Goal: Task Accomplishment & Management: Manage account settings

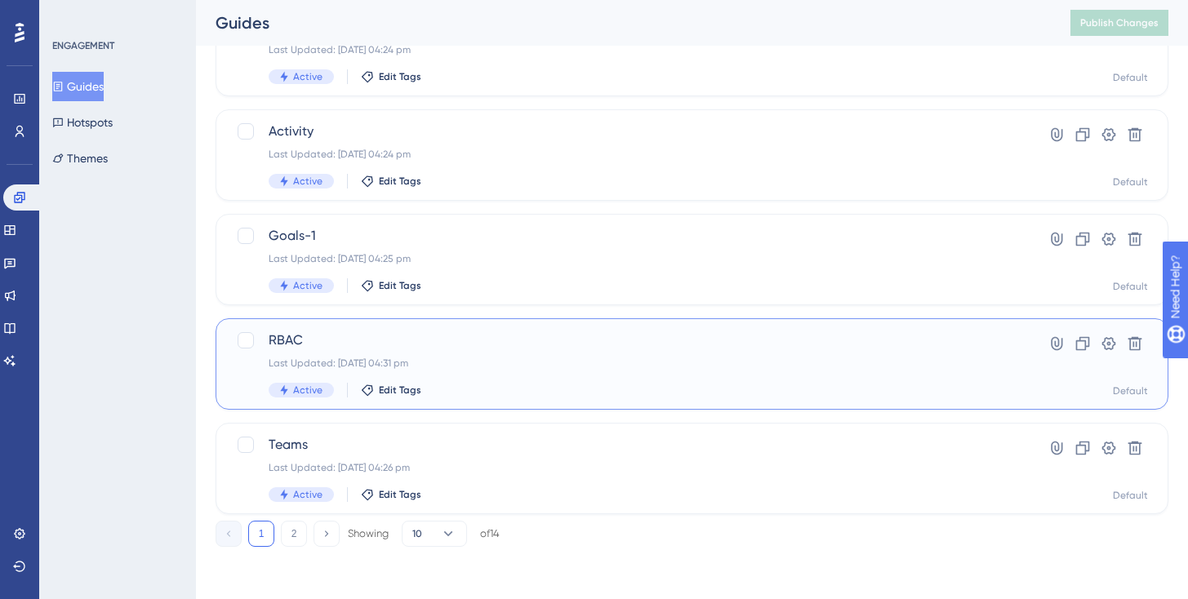
click at [427, 334] on span "RBAC" at bounding box center [627, 341] width 716 height 20
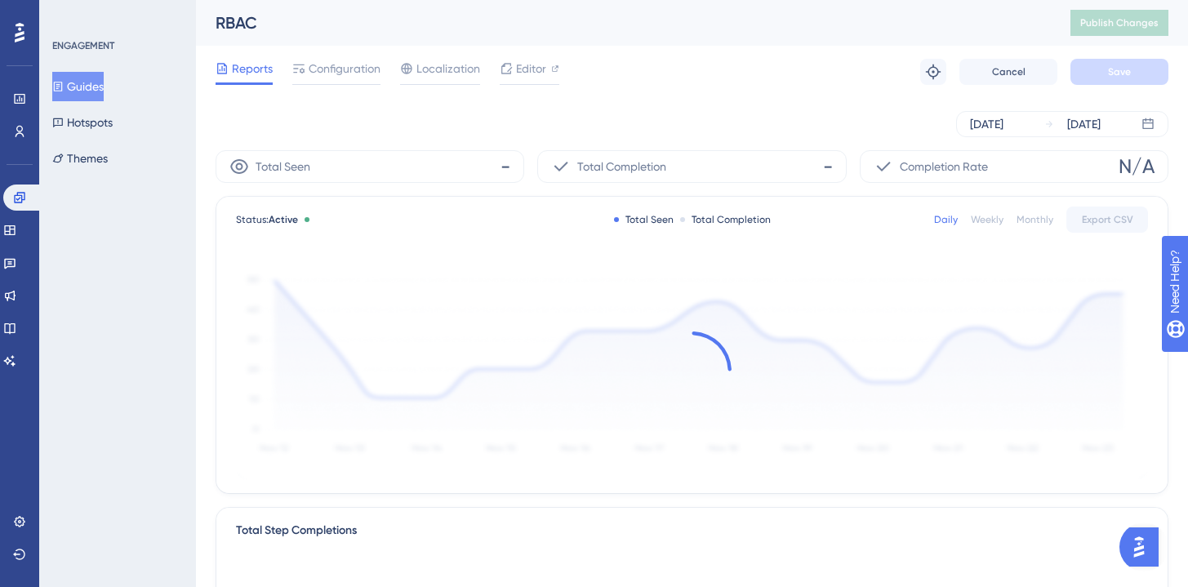
click at [365, 54] on div "Reports Configuration Localization Editor Troubleshoot Cancel Save" at bounding box center [692, 72] width 953 height 52
click at [365, 56] on div "Reports Configuration Localization Editor Troubleshoot Cancel Save" at bounding box center [692, 72] width 953 height 52
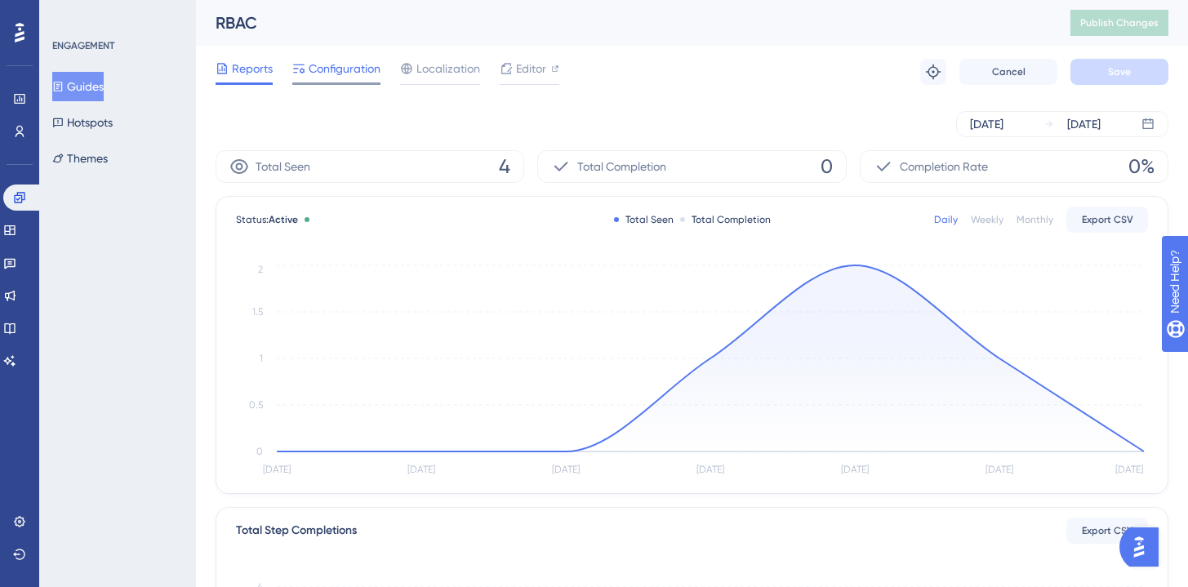
click at [357, 66] on span "Configuration" at bounding box center [345, 69] width 72 height 20
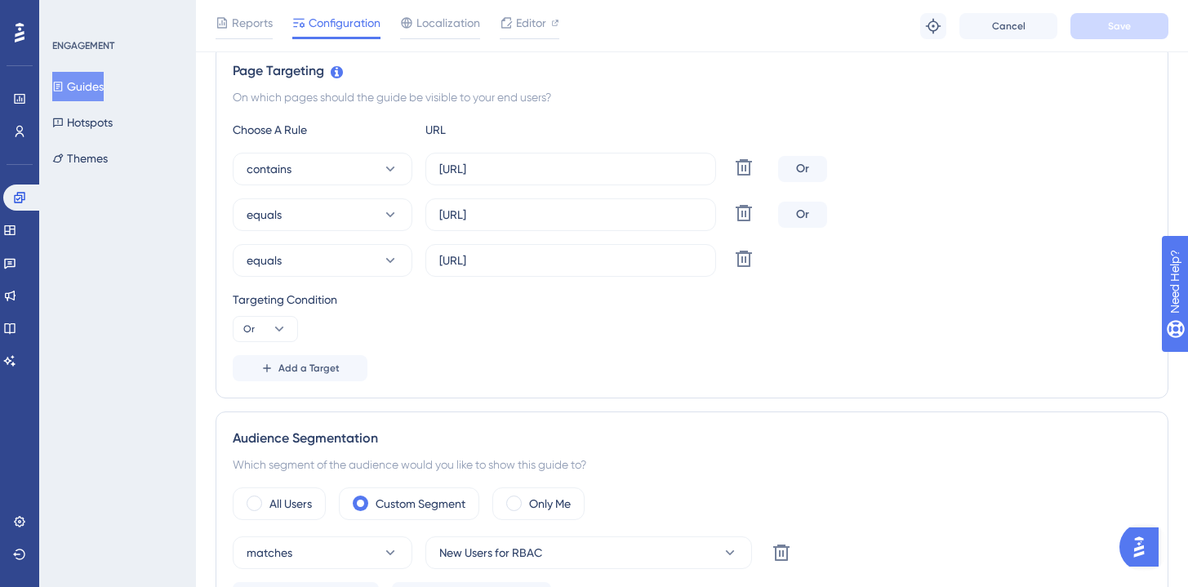
scroll to position [372, 0]
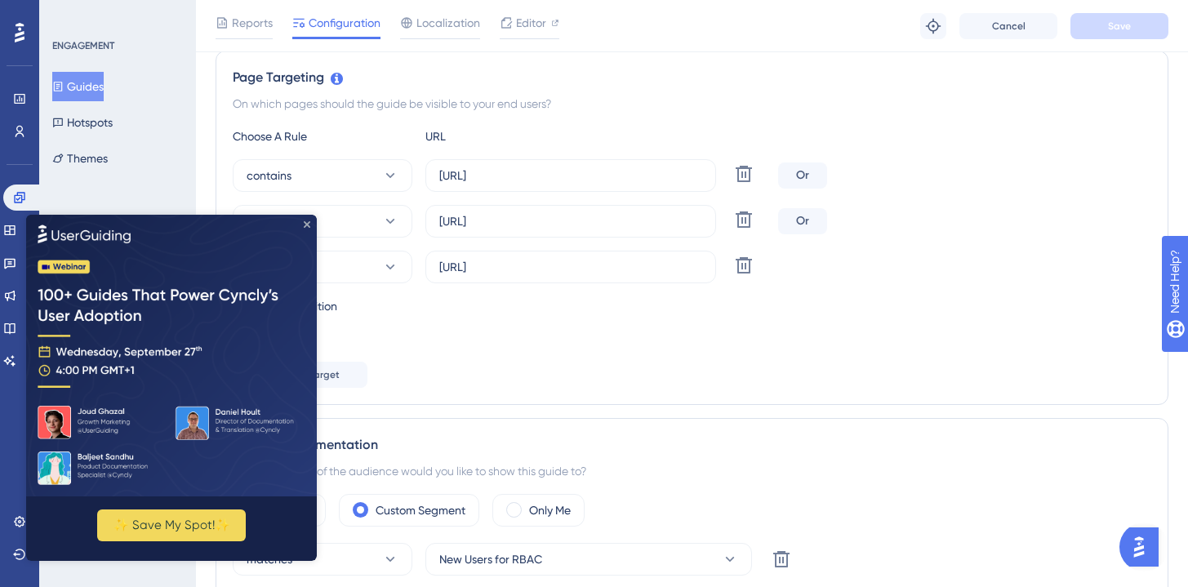
click at [308, 221] on icon "Close Preview" at bounding box center [307, 223] width 7 height 7
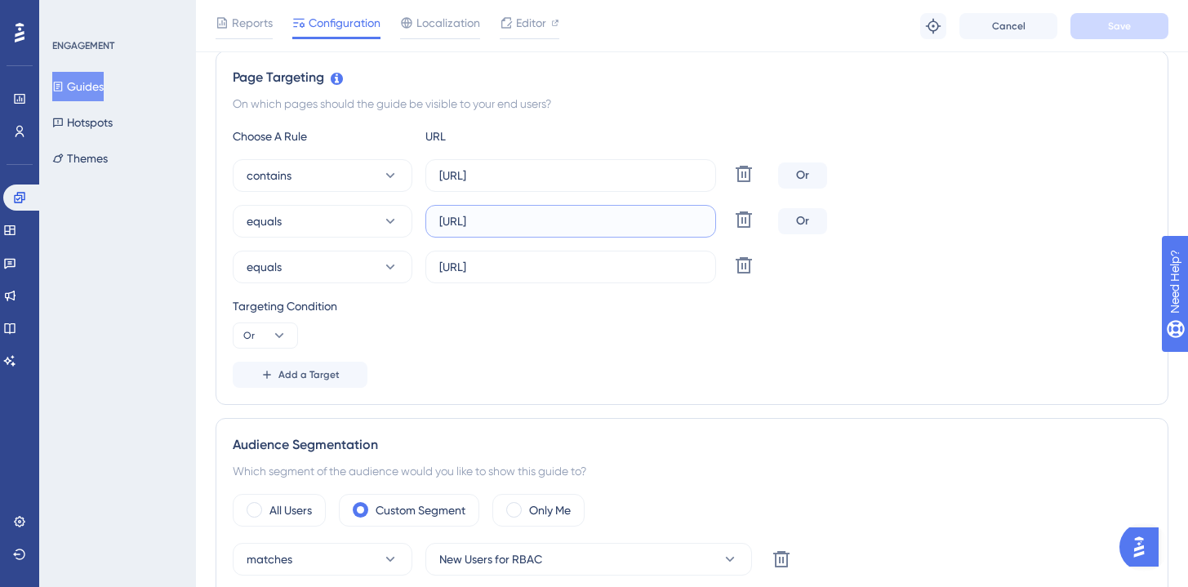
click at [465, 217] on input "[URL]" at bounding box center [570, 221] width 263 height 18
drag, startPoint x: 659, startPoint y: 224, endPoint x: 438, endPoint y: 214, distance: 221.5
click at [439, 215] on input "[URL]" at bounding box center [570, 221] width 263 height 18
paste input "text"
type input "[URL]"
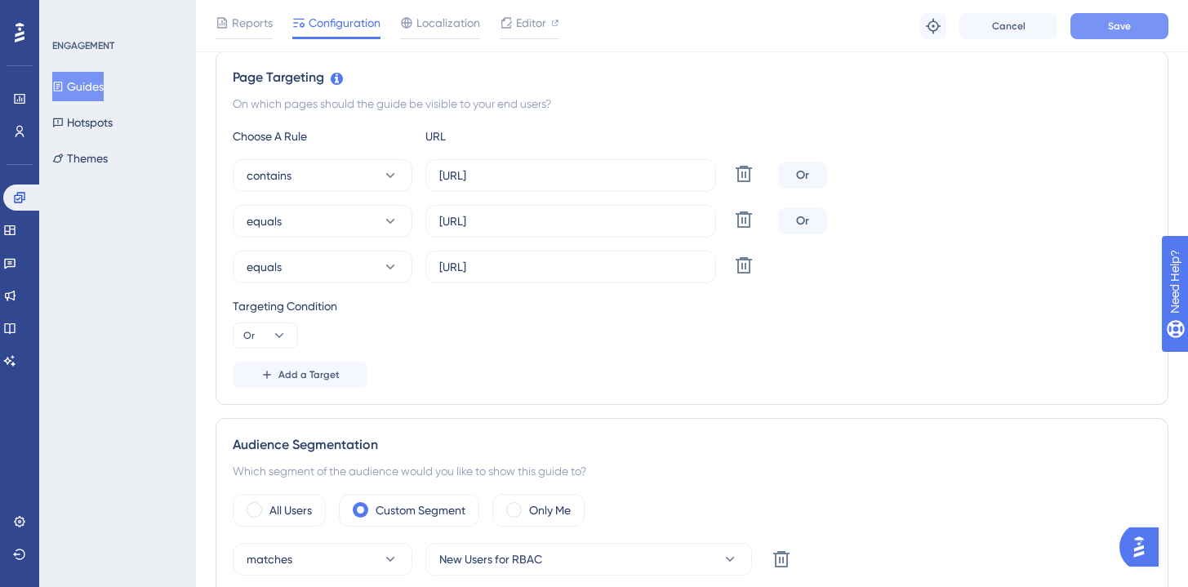
click at [1123, 29] on span "Save" at bounding box center [1119, 26] width 23 height 13
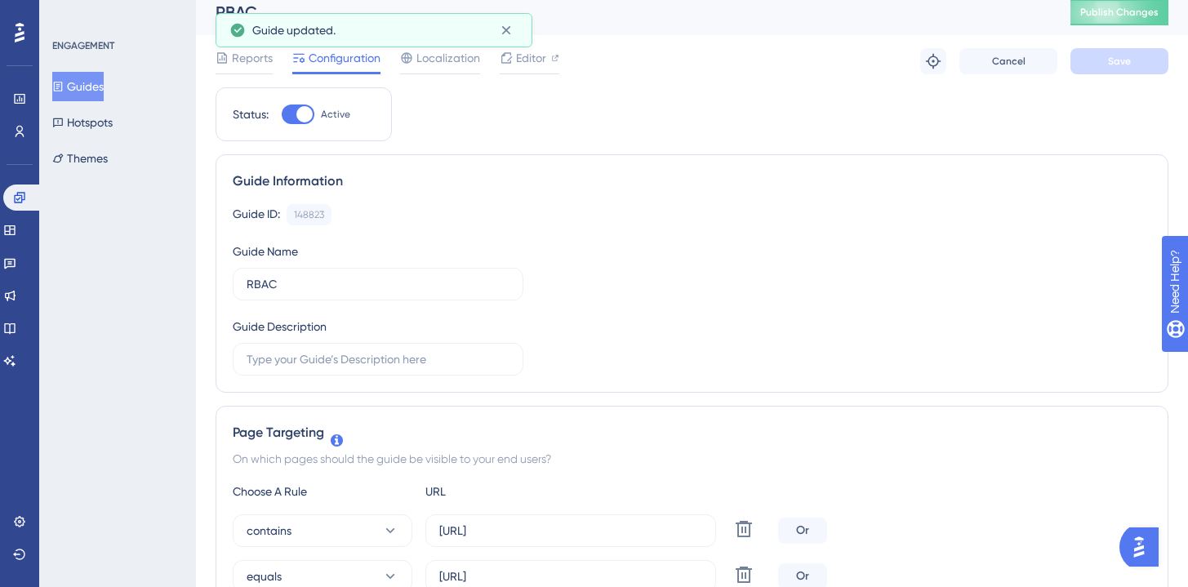
scroll to position [0, 0]
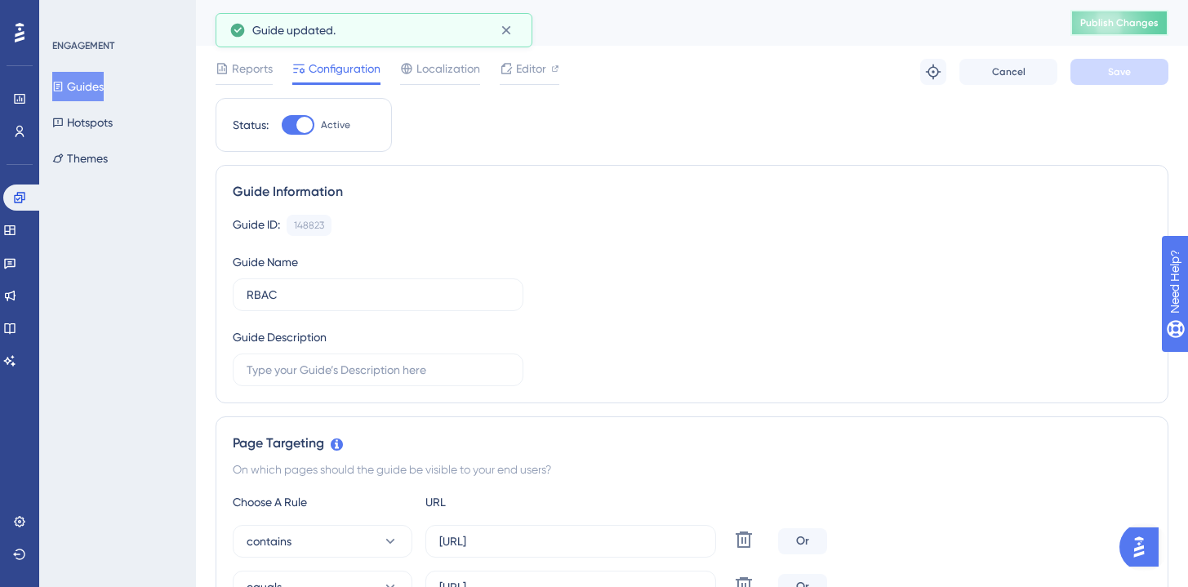
click at [1105, 23] on span "Publish Changes" at bounding box center [1119, 22] width 78 height 13
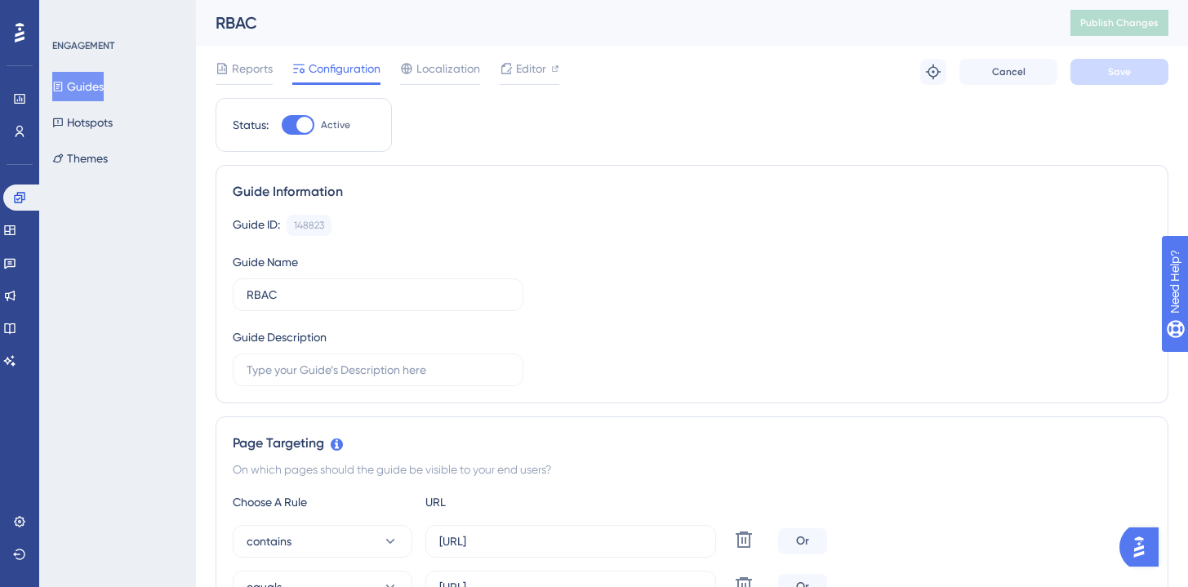
click at [88, 101] on div "Guides Hotspots Themes" at bounding box center [118, 122] width 132 height 101
click at [96, 84] on button "Guides" at bounding box center [77, 86] width 51 height 29
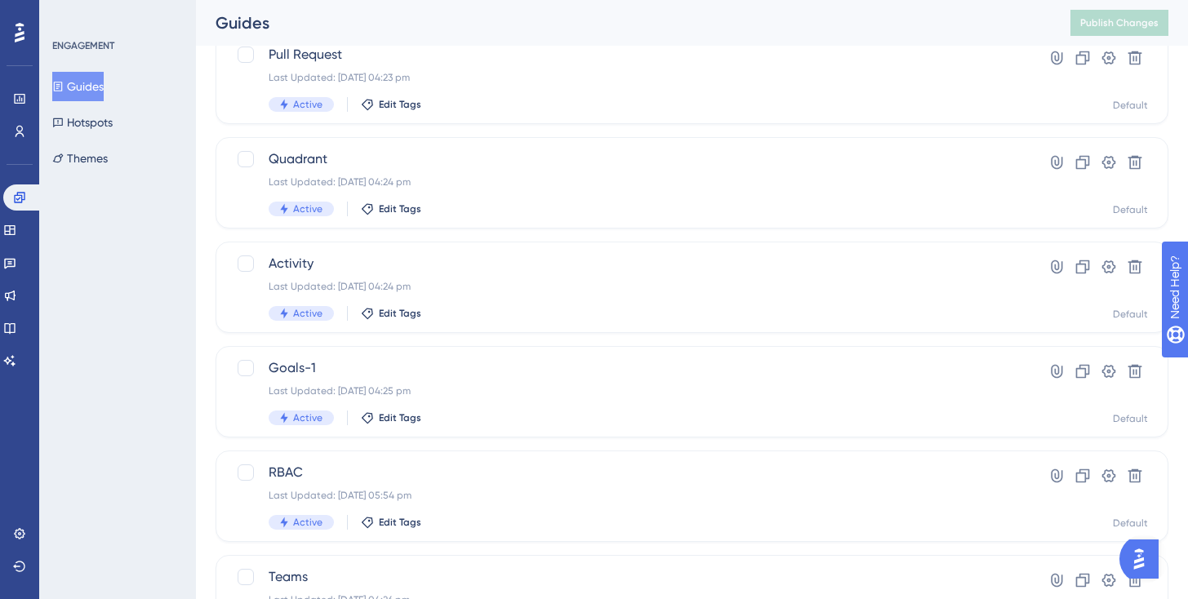
scroll to position [668, 0]
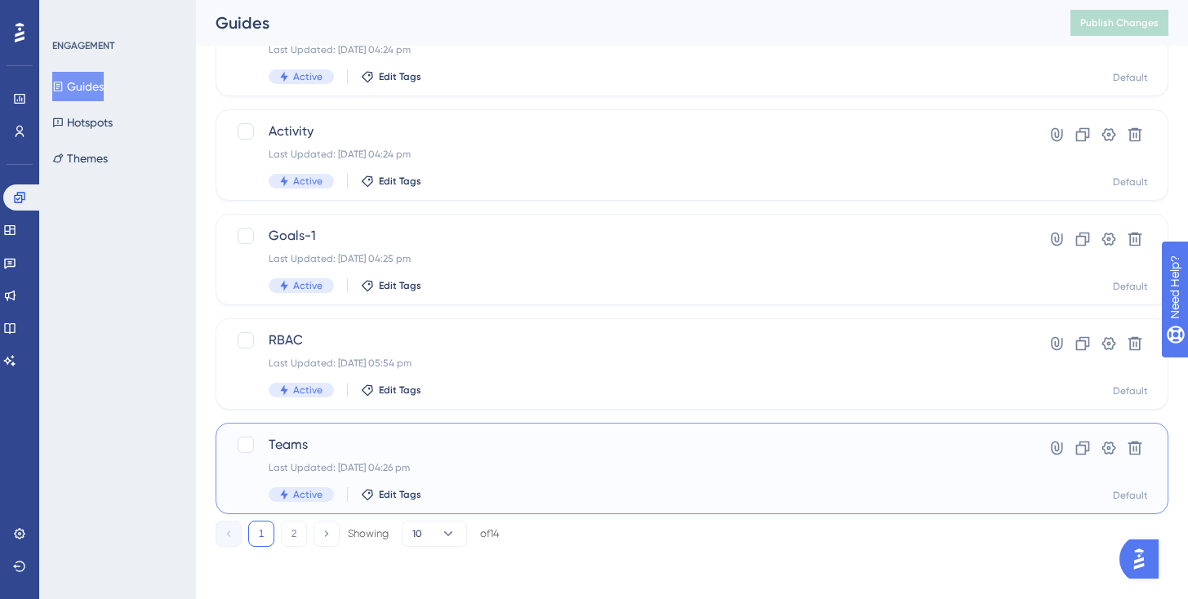
click at [346, 466] on div "Last Updated: [DATE] 04:26 pm" at bounding box center [627, 467] width 716 height 13
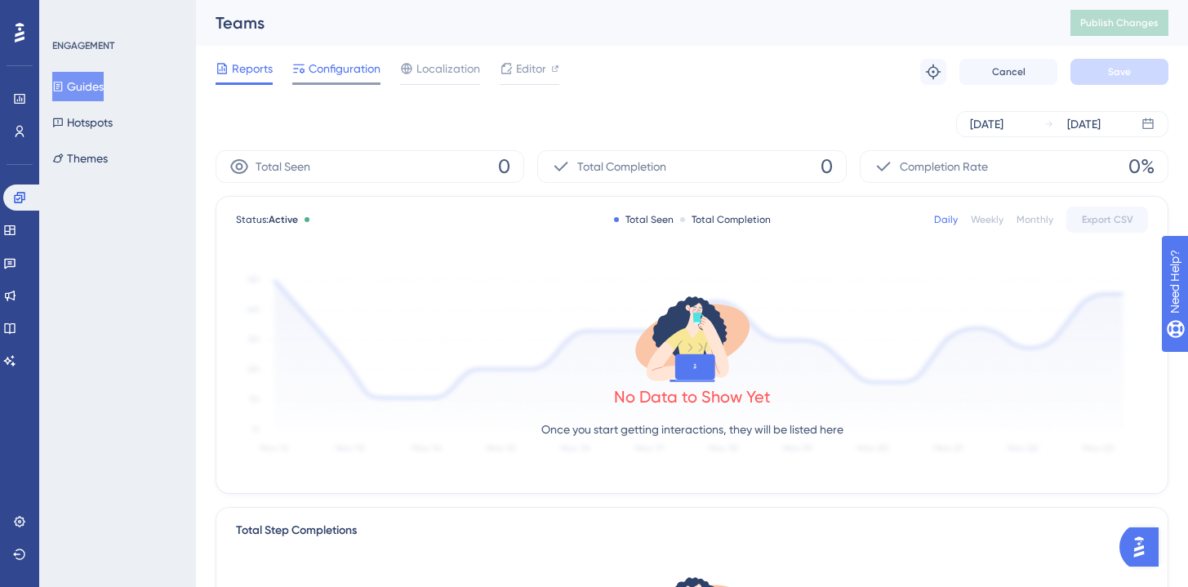
click at [350, 63] on span "Configuration" at bounding box center [345, 69] width 72 height 20
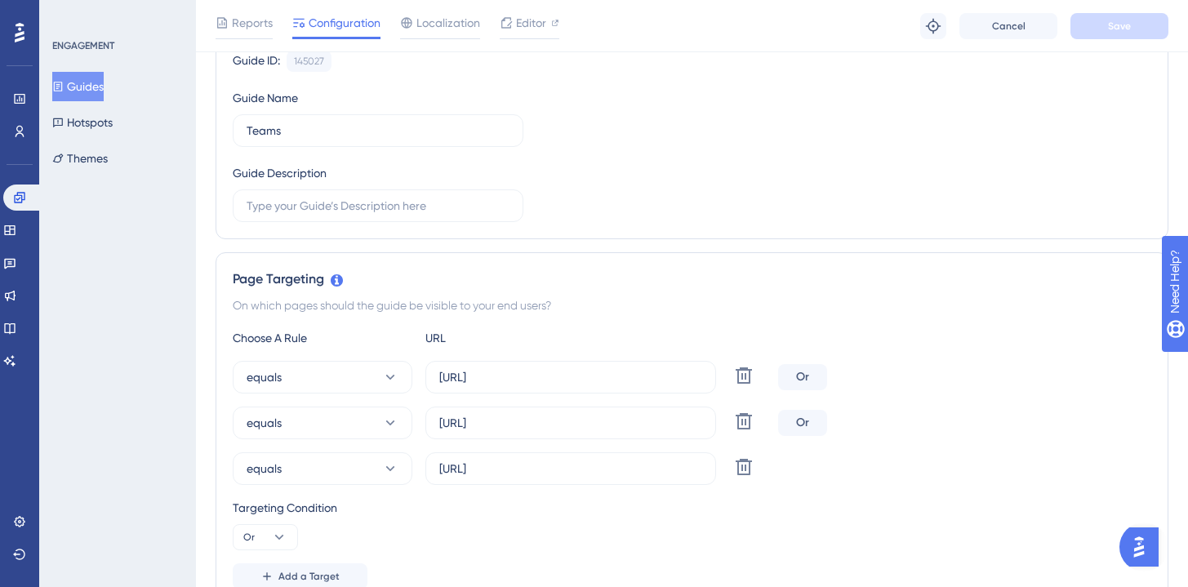
scroll to position [296, 0]
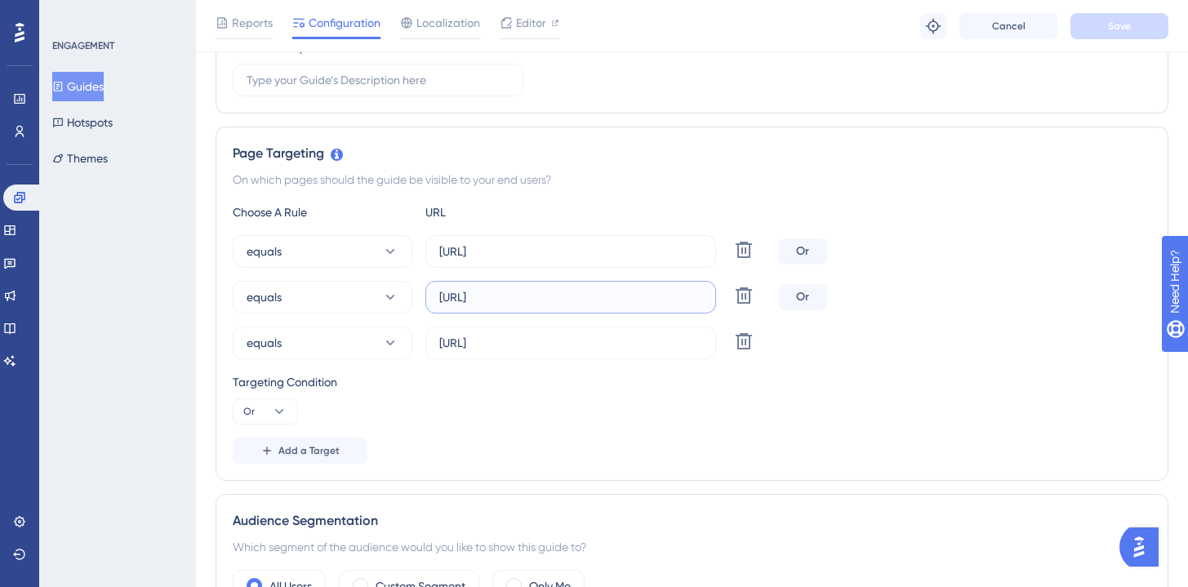
click at [589, 305] on input "[URL]" at bounding box center [570, 297] width 263 height 18
paste input ":3000"
type input "[URL]"
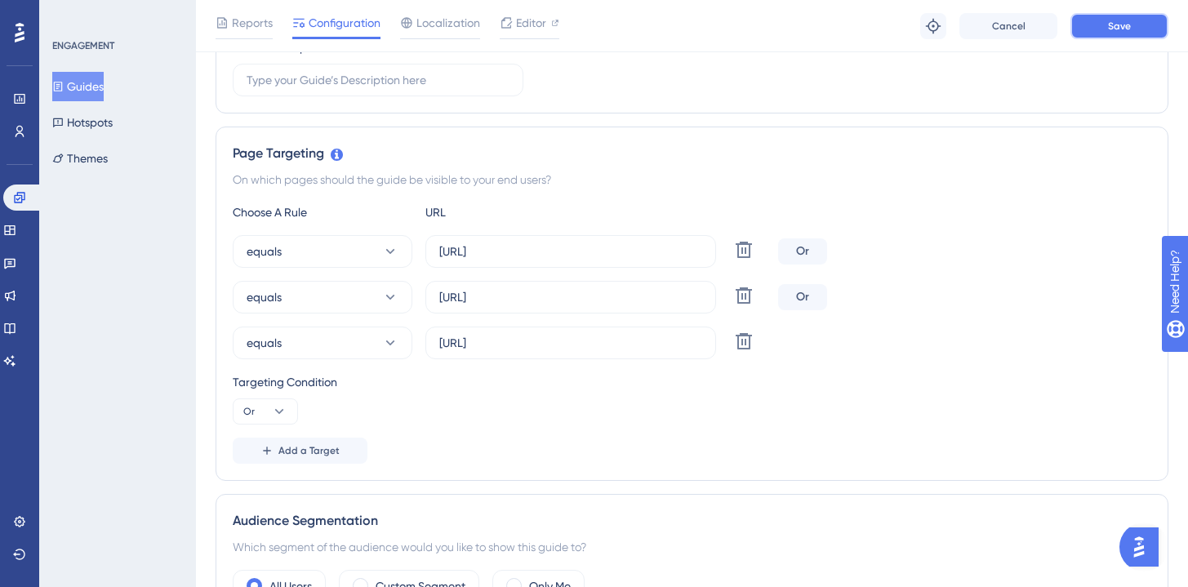
click at [1139, 27] on button "Save" at bounding box center [1119, 26] width 98 height 26
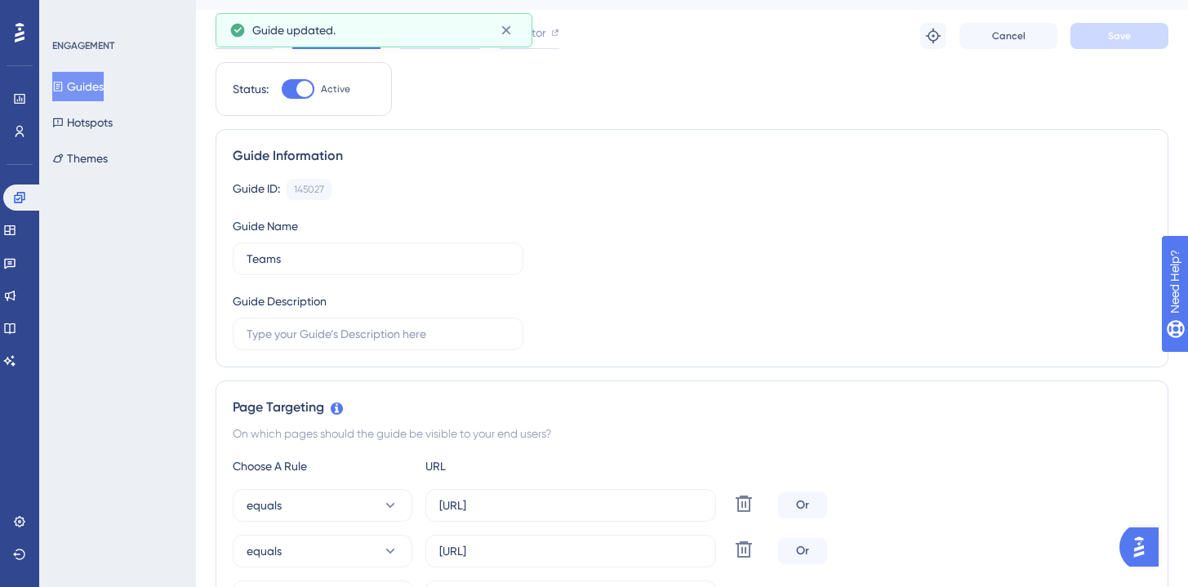
scroll to position [0, 0]
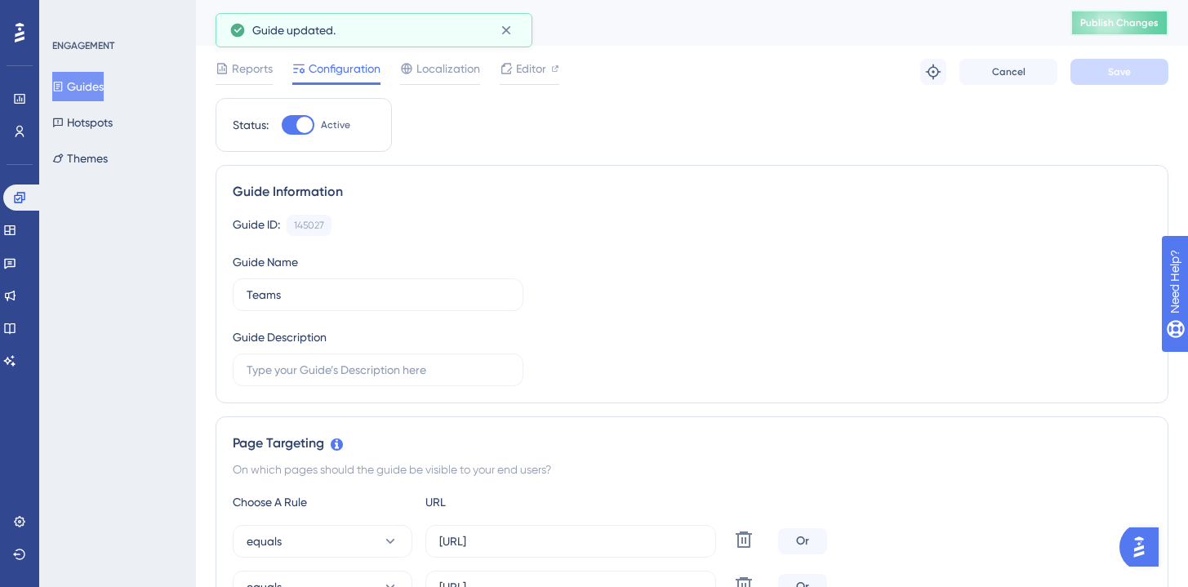
click at [1121, 22] on span "Publish Changes" at bounding box center [1119, 22] width 78 height 13
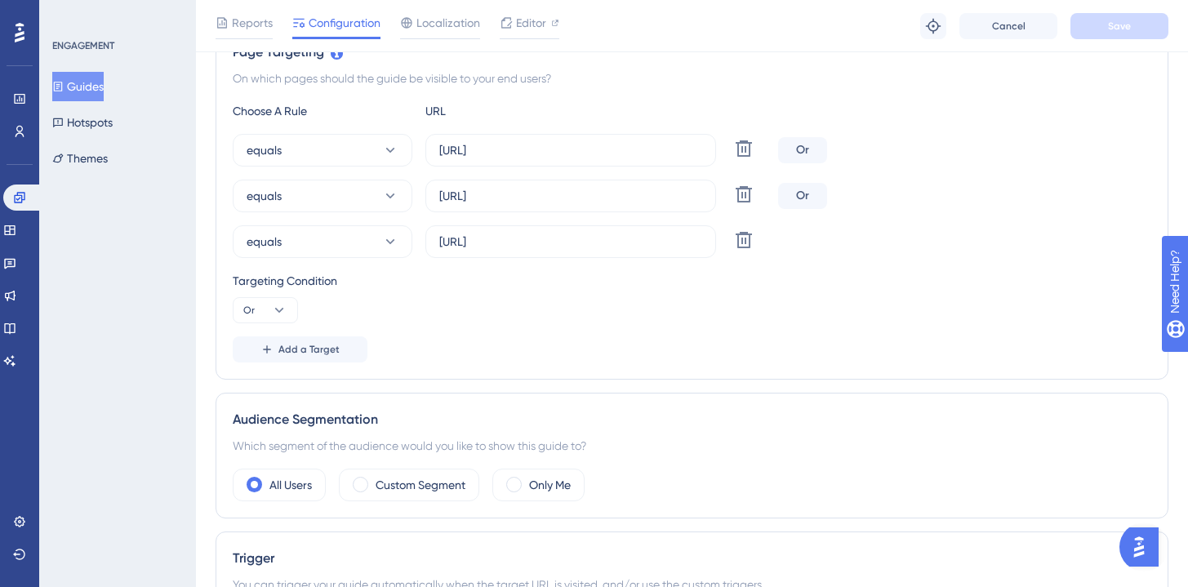
scroll to position [358, 0]
